Goal: Information Seeking & Learning: Check status

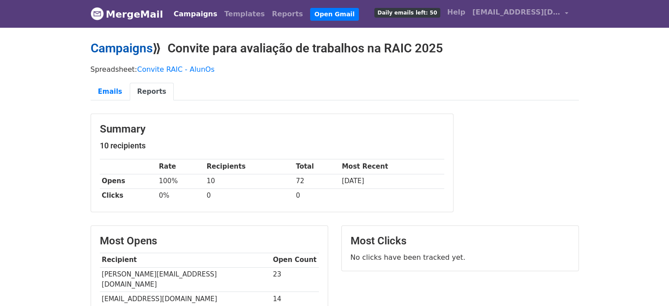
click at [119, 48] on link "Campaigns" at bounding box center [122, 48] width 62 height 15
click at [128, 47] on link "Campaigns" at bounding box center [122, 48] width 62 height 15
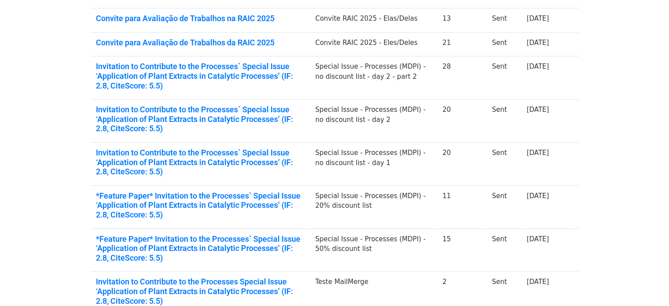
scroll to position [220, 0]
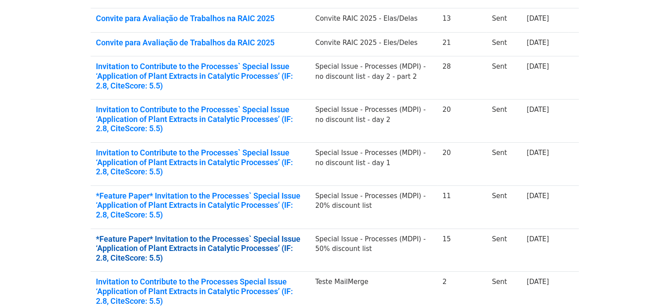
click at [226, 240] on link "*Feature Paper* Invitation to the Processes` Special Issue ‘Application of Plan…" at bounding box center [200, 248] width 209 height 29
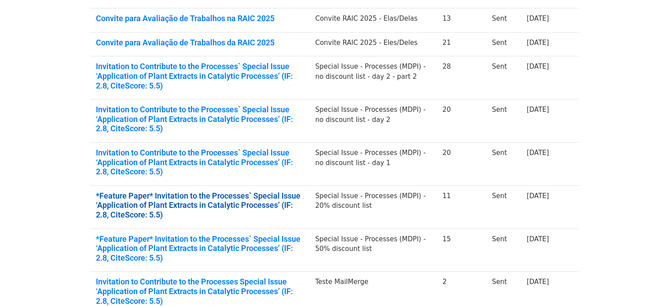
click at [197, 197] on link "*Feature Paper* Invitation to the Processes` Special Issue ‘Application of Plan…" at bounding box center [200, 205] width 209 height 29
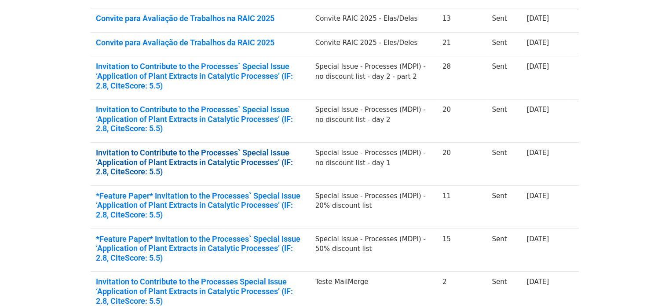
click at [233, 156] on link "Invitation to Contribute to the Processes` Special Issue ‘Application of Plant …" at bounding box center [200, 162] width 209 height 29
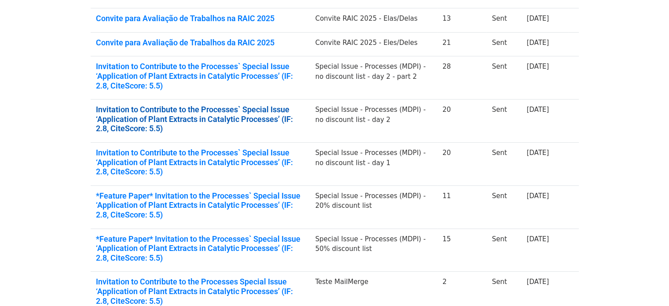
click at [213, 114] on link "Invitation to Contribute to the Processes` Special Issue ‘Application of Plant …" at bounding box center [200, 119] width 209 height 29
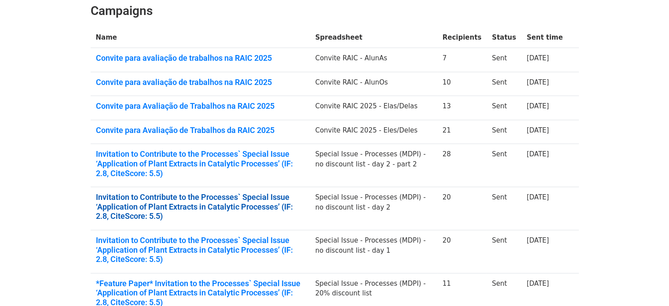
scroll to position [0, 0]
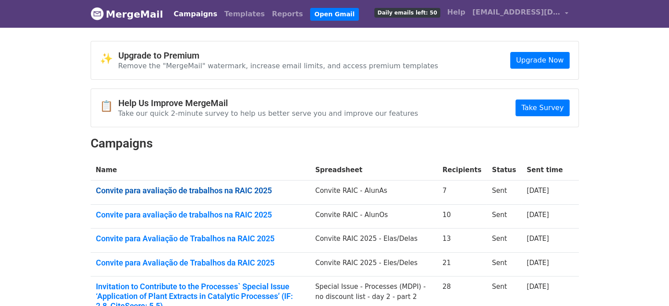
click at [226, 190] on link "Convite para avaliação de trabalhos na RAIC 2025" at bounding box center [200, 191] width 209 height 10
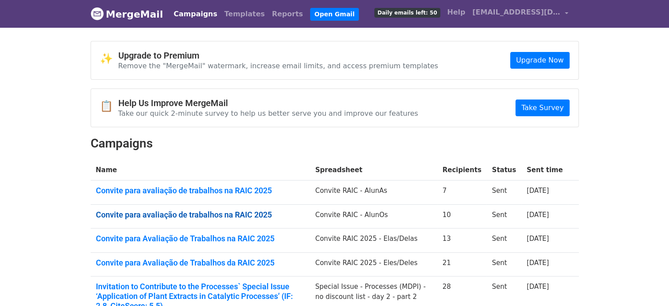
click at [146, 217] on link "Convite para avaliação de trabalhos na RAIC 2025" at bounding box center [200, 215] width 209 height 10
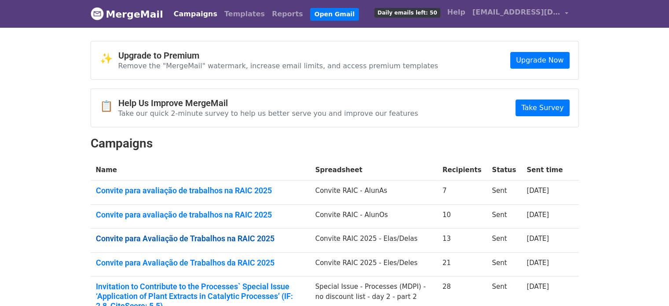
click at [193, 237] on link "Convite para Avaliação de Trabalhos na RAIC 2025" at bounding box center [200, 238] width 209 height 10
click at [168, 258] on link "Convite para Avaliação de Trabalhos da RAIC 2025" at bounding box center [200, 263] width 209 height 10
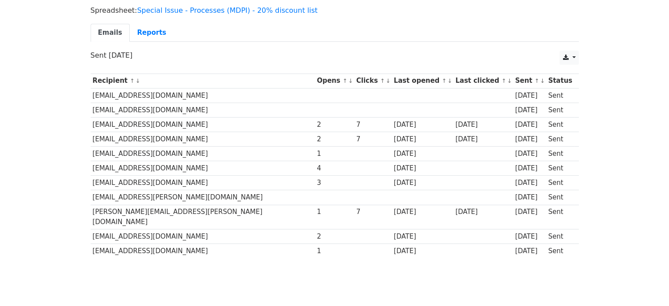
scroll to position [88, 0]
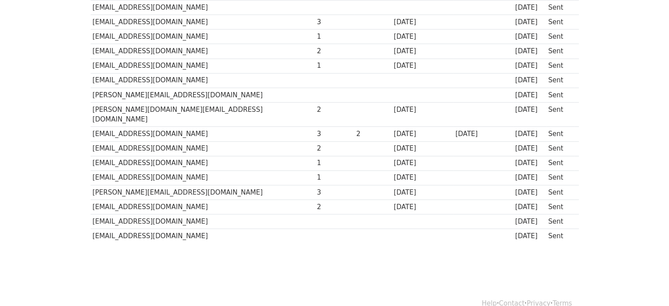
scroll to position [220, 0]
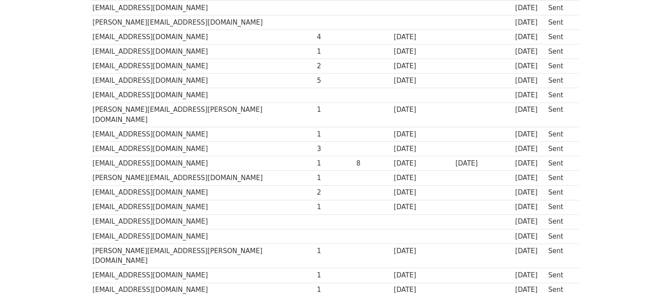
scroll to position [176, 0]
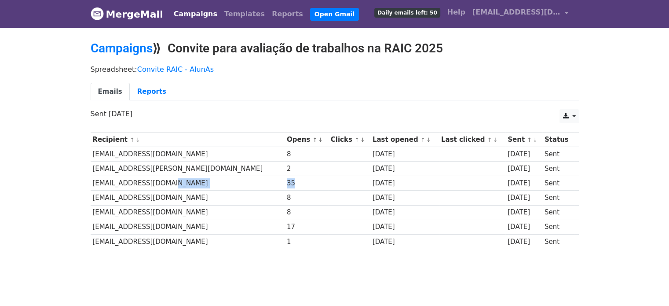
drag, startPoint x: 248, startPoint y: 184, endPoint x: 224, endPoint y: 181, distance: 23.6
click at [224, 181] on tr "[EMAIL_ADDRESS][DOMAIN_NAME] 35 [DATE] [DATE] Sent" at bounding box center [335, 183] width 488 height 15
drag, startPoint x: 244, startPoint y: 225, endPoint x: 234, endPoint y: 226, distance: 10.3
click at [287, 226] on div "17" at bounding box center [307, 227] width 40 height 10
click at [287, 211] on div "8" at bounding box center [307, 212] width 40 height 10
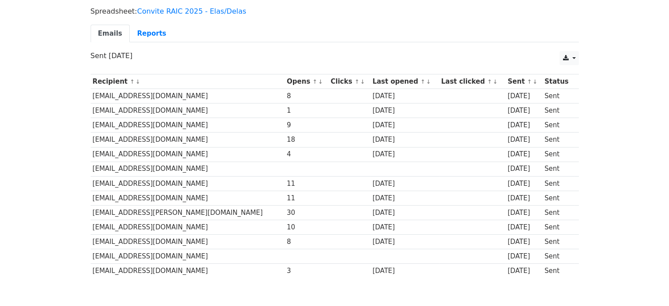
scroll to position [88, 0]
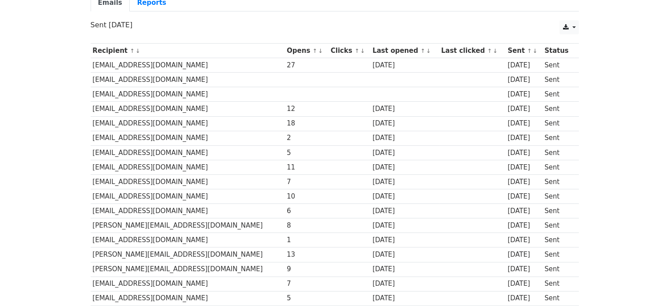
scroll to position [88, 0]
